Goal: Find specific page/section: Find specific page/section

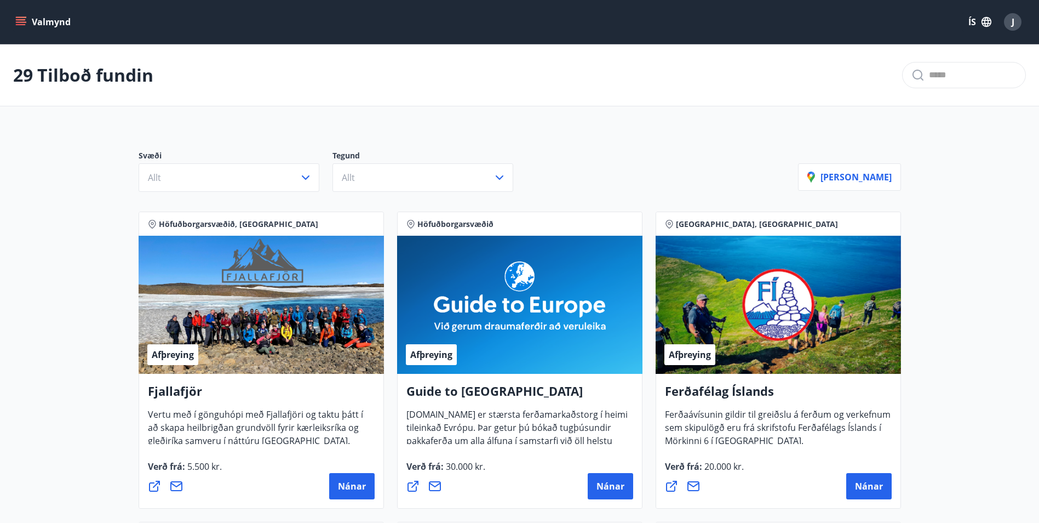
click at [24, 24] on icon "menu" at bounding box center [20, 21] width 11 height 11
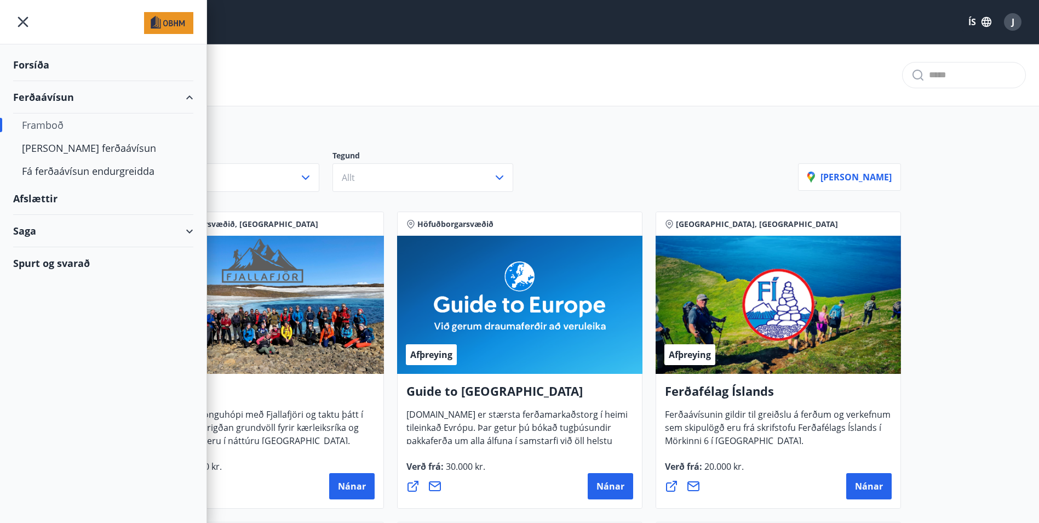
click at [35, 226] on div "Saga" at bounding box center [103, 231] width 180 height 32
click at [59, 262] on div "Ferðaávísun" at bounding box center [103, 258] width 163 height 23
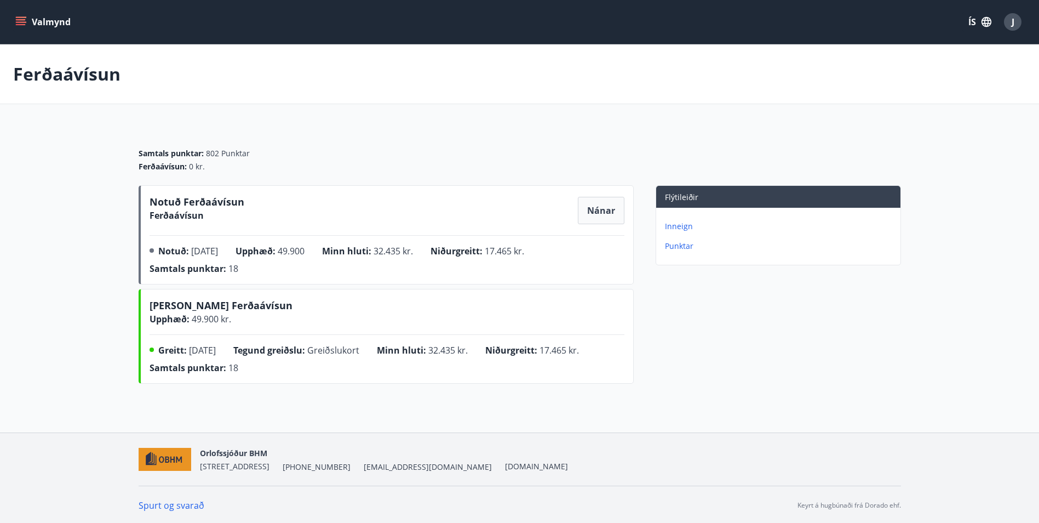
click at [92, 301] on main "Ferðaávísun Samtals punktar : 802 Punktar Ferðaávísun : 0 kr. Notuð Ferðaávísun…" at bounding box center [519, 216] width 1039 height 344
click at [1015, 20] on div "J" at bounding box center [1013, 22] width 18 height 18
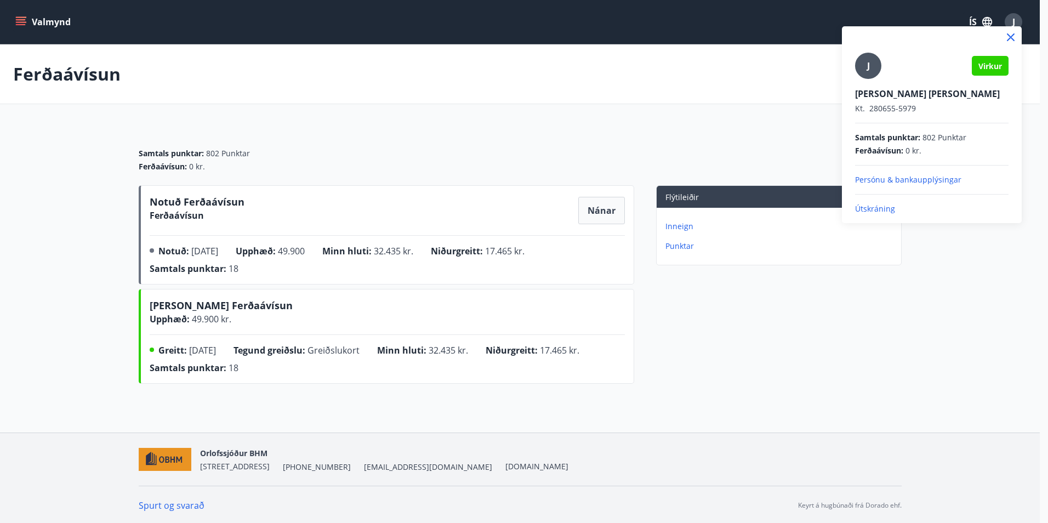
click at [883, 205] on p "Útskráning" at bounding box center [931, 208] width 153 height 11
